Goal: Transaction & Acquisition: Book appointment/travel/reservation

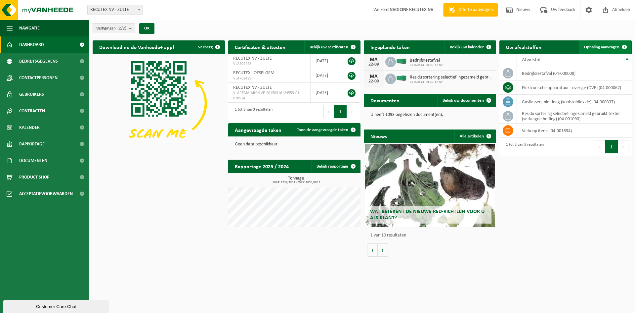
click at [601, 43] on link "Ophaling aanvragen" at bounding box center [605, 46] width 52 height 13
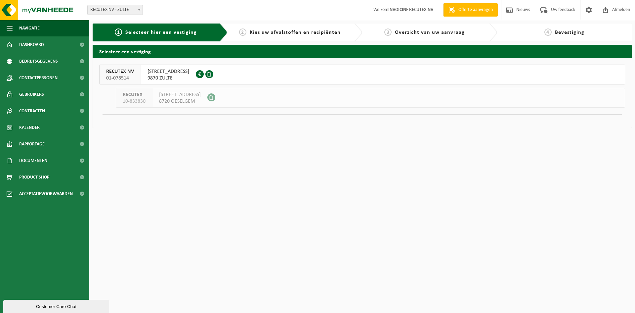
click at [168, 72] on span "WAREGEMSTRAAT 148" at bounding box center [169, 71] width 42 height 7
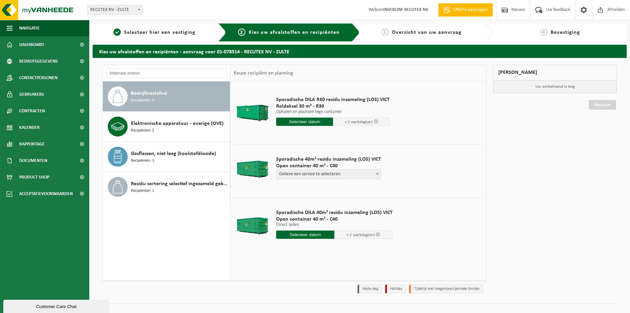
click at [376, 174] on b at bounding box center [377, 174] width 3 height 2
select select "P2PL-VEL-098641_HK-XC-40-GN-00_04-000008_46"
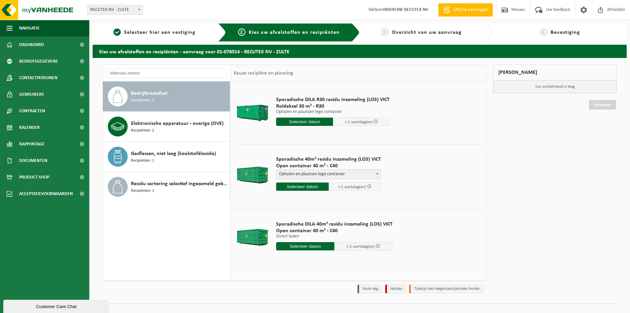
click at [305, 188] on input "text" at bounding box center [302, 186] width 53 height 8
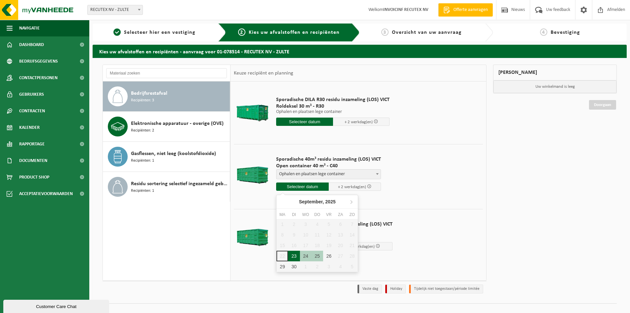
click at [294, 256] on div "23" at bounding box center [294, 255] width 12 height 11
type input "Van 2025-09-23"
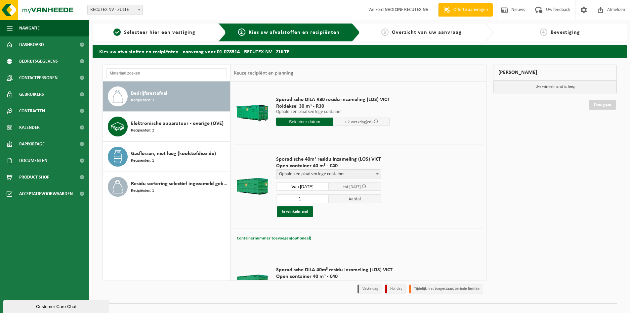
click at [289, 237] on span "Containernummer toevoegen(optioneel)" at bounding box center [274, 238] width 74 height 4
type input "VANAF 13U (NIET IN DE VOORMIDDAG)"
drag, startPoint x: 350, startPoint y: 238, endPoint x: 235, endPoint y: 233, distance: 115.9
click at [235, 233] on div "Containernummer toevoegen(optioneel) Annuleren VANAF 13U (NIET IN DE VOORMIDDAG)" at bounding box center [358, 238] width 249 height 20
click at [394, 214] on td "Sporadische 40m³ residu inzameling (LOS) VICT Open container 40 m³ - C40 Geliev…" at bounding box center [377, 186] width 212 height 84
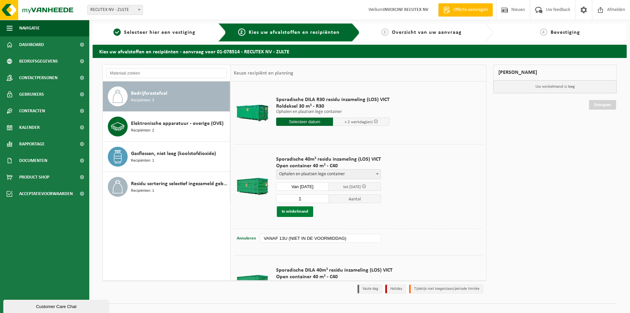
click at [294, 212] on button "In winkelmand" at bounding box center [295, 211] width 36 height 11
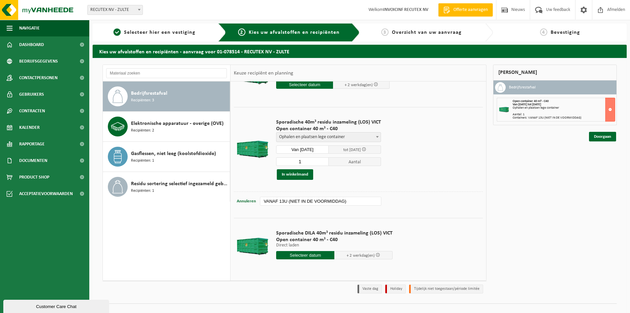
scroll to position [37, 0]
click at [308, 255] on input "text" at bounding box center [305, 254] width 58 height 8
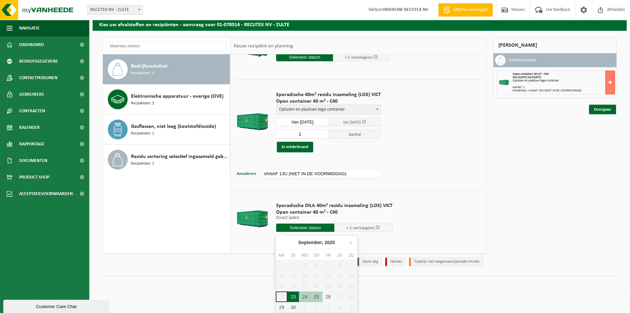
click at [296, 295] on div "23" at bounding box center [293, 296] width 12 height 11
type input "Van 2025-09-23"
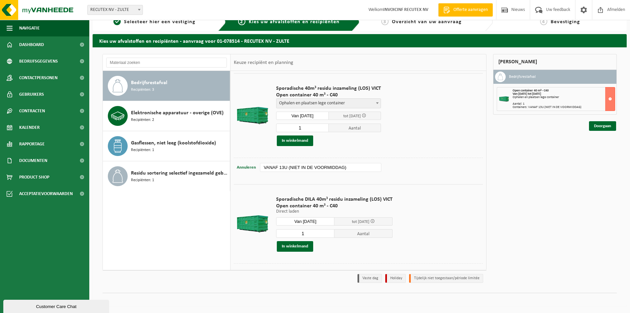
scroll to position [83, 0]
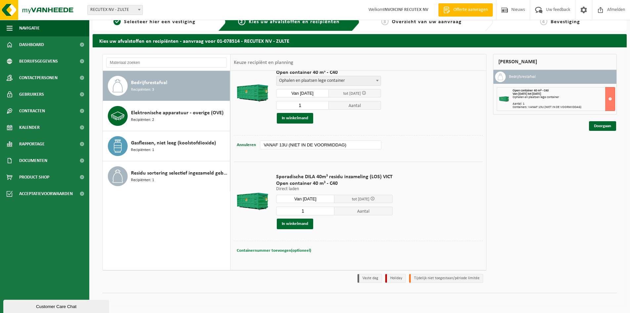
click at [280, 249] on span "Containernummer toevoegen(optioneel)" at bounding box center [274, 250] width 74 height 4
paste input "VANAF 13U (NIET IN DE VOORMIDDAG)"
type input "VANAF 13U (NIET IN DE VOORMIDDAG)"
click at [348, 235] on td "Sporadische DILA 40m³ residu inzameling (LOS) VICT Open container 40 m³ - C40 D…" at bounding box center [377, 200] width 212 height 79
click at [294, 224] on button "In winkelmand" at bounding box center [295, 223] width 36 height 11
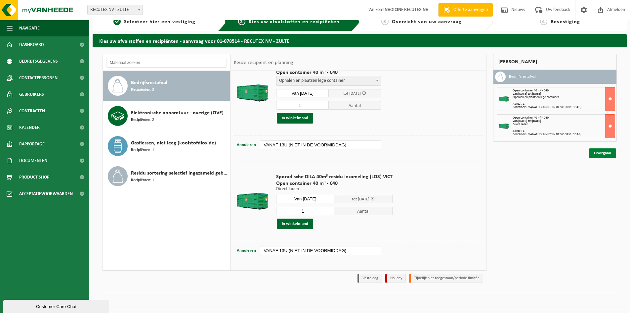
click at [610, 153] on link "Doorgaan" at bounding box center [602, 153] width 27 height 10
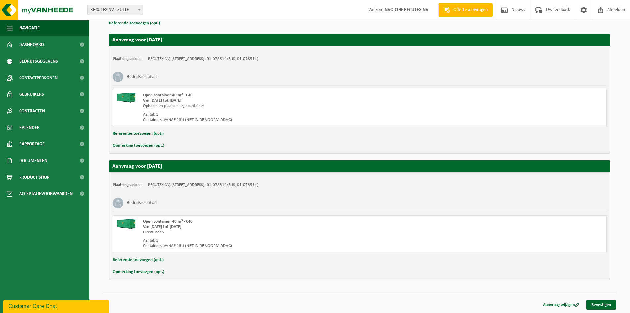
scroll to position [103, 0]
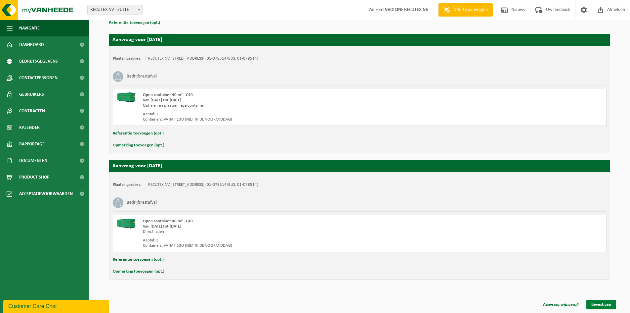
click at [601, 301] on link "Bevestigen" at bounding box center [602, 304] width 30 height 10
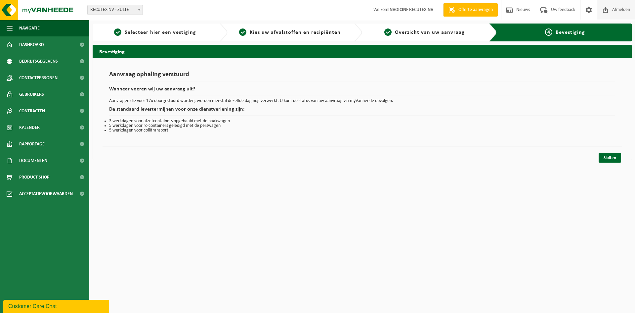
click at [619, 7] on span "Afmelden" at bounding box center [621, 10] width 21 height 20
